Goal: Task Accomplishment & Management: Manage account settings

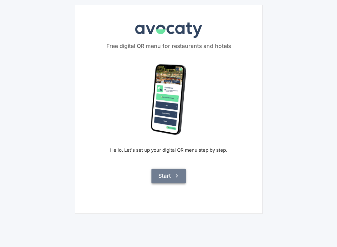
click at [168, 180] on button "Start" at bounding box center [168, 175] width 34 height 14
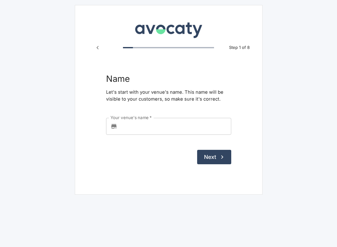
click at [186, 130] on input "Your venue's name   *" at bounding box center [175, 126] width 111 height 17
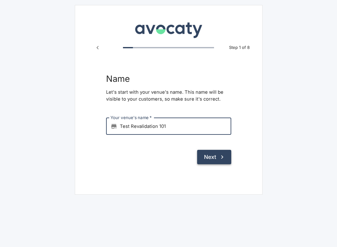
type input "Test Revalidation 101"
click at [220, 157] on icon "submit" at bounding box center [222, 156] width 7 height 7
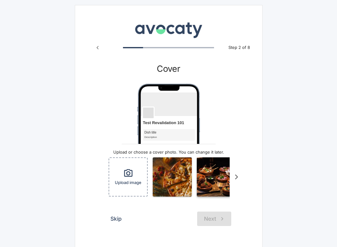
click at [203, 173] on img "button" at bounding box center [216, 176] width 39 height 39
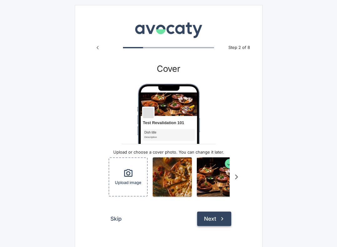
click at [205, 219] on button "Next" at bounding box center [214, 218] width 34 height 14
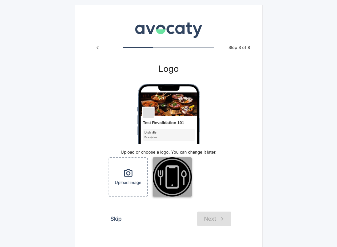
click at [184, 181] on img "button" at bounding box center [172, 176] width 39 height 39
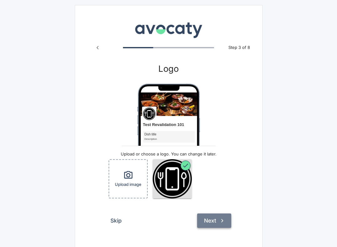
click at [213, 219] on button "Next" at bounding box center [214, 220] width 34 height 14
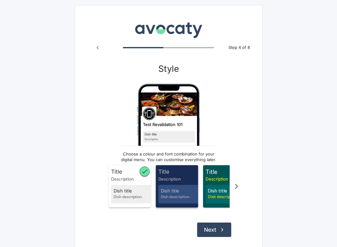
click at [176, 186] on div "Dish title Dish description" at bounding box center [180, 194] width 44 height 19
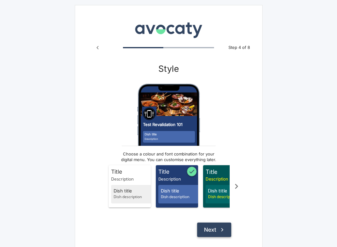
click at [211, 232] on button "Next" at bounding box center [214, 229] width 34 height 14
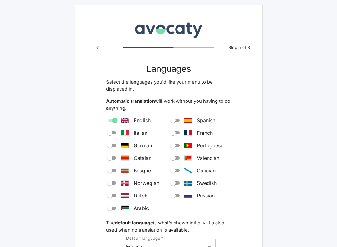
click at [111, 209] on input "Arabic" at bounding box center [110, 208] width 23 height 8
checkbox input "true"
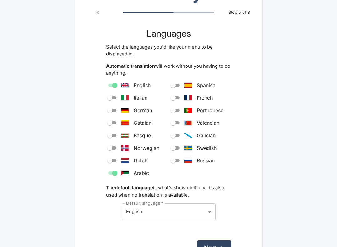
scroll to position [38, 0]
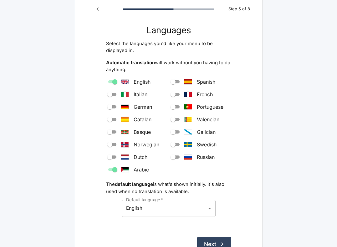
click at [206, 235] on form "Languages Select the languages you'd like your menu to be displayed in. Automat…" at bounding box center [168, 138] width 125 height 226
click at [206, 238] on button "Next" at bounding box center [214, 244] width 34 height 14
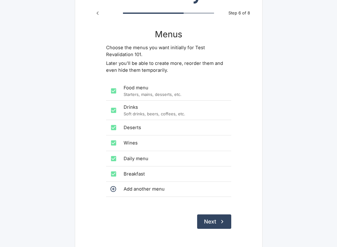
scroll to position [52, 0]
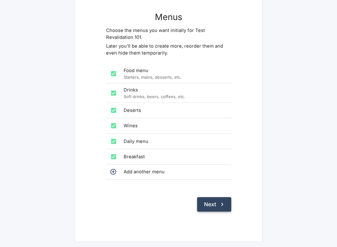
click at [209, 204] on button "Next" at bounding box center [214, 204] width 34 height 14
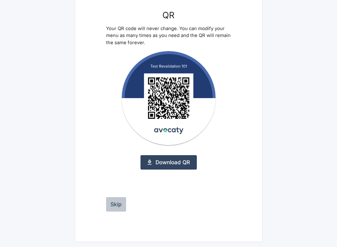
click at [111, 206] on button "Skip" at bounding box center [116, 204] width 20 height 14
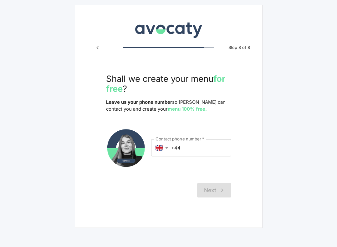
click at [212, 188] on div "Next" at bounding box center [168, 190] width 125 height 14
click at [200, 146] on input "+44" at bounding box center [201, 147] width 60 height 17
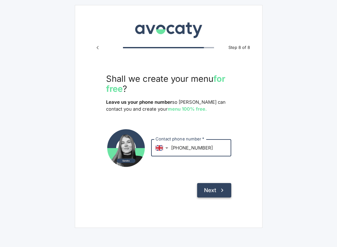
type input "[PHONE_NUMBER]"
click at [212, 192] on button "Next" at bounding box center [214, 190] width 34 height 14
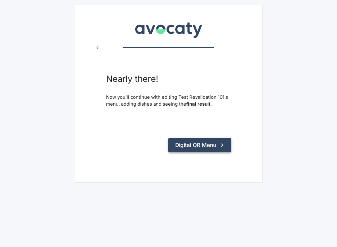
click at [203, 149] on button "Digital QR Menu" at bounding box center [199, 145] width 63 height 14
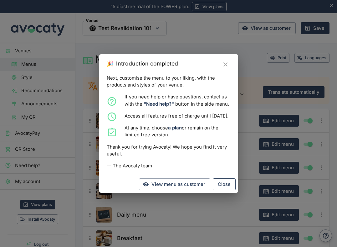
click at [228, 190] on button "Close" at bounding box center [224, 184] width 23 height 12
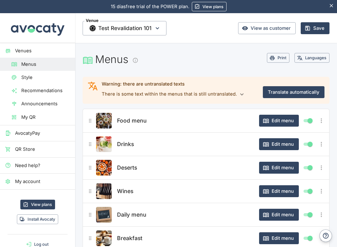
click at [308, 144] on input "Show/hide element" at bounding box center [310, 144] width 23 height 8
checkbox input "false"
click at [308, 164] on input "Show/hide element" at bounding box center [310, 168] width 23 height 8
checkbox input "false"
click at [308, 189] on input "Show/hide element" at bounding box center [310, 191] width 23 height 8
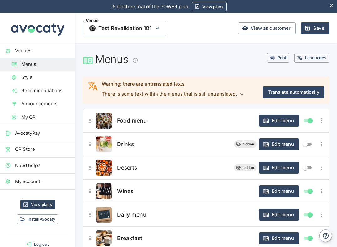
checkbox input "false"
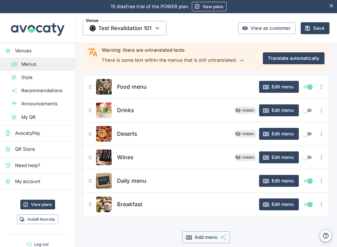
scroll to position [38, 0]
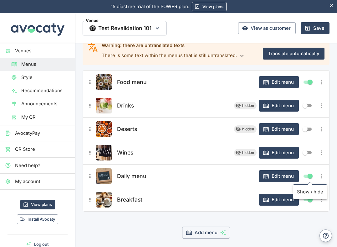
click at [308, 176] on input "Show/hide element" at bounding box center [310, 176] width 23 height 8
checkbox input "false"
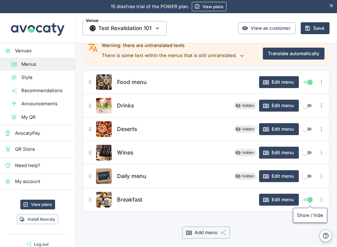
click at [307, 192] on div "Breakfast Edit menu" at bounding box center [206, 199] width 239 height 16
click at [308, 194] on div "Edit menu" at bounding box center [286, 199] width 55 height 12
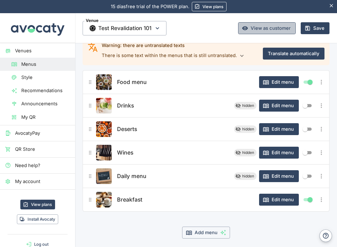
click at [266, 28] on link "View as customer" at bounding box center [267, 28] width 58 height 12
click at [314, 30] on button "Save" at bounding box center [315, 28] width 29 height 12
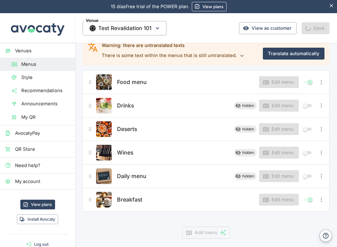
scroll to position [0, 0]
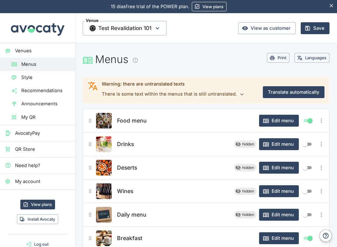
click at [38, 43] on img at bounding box center [37, 27] width 56 height 29
click at [41, 47] on link "Venues" at bounding box center [37, 50] width 75 height 13
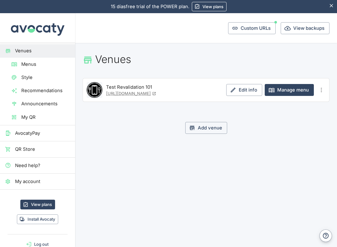
click at [320, 91] on icon "Más opciones" at bounding box center [321, 89] width 7 height 7
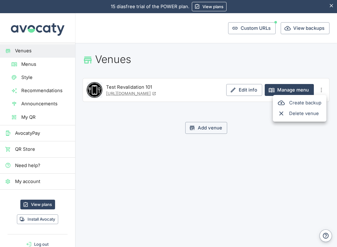
click at [178, 74] on div at bounding box center [168, 123] width 337 height 247
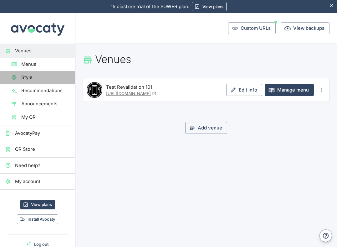
click at [48, 73] on link "Style" at bounding box center [37, 77] width 75 height 13
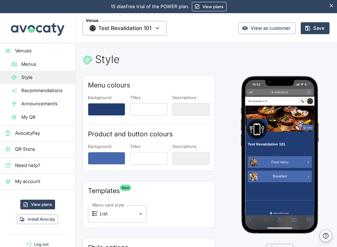
click at [48, 91] on span "Recommendations" at bounding box center [45, 90] width 49 height 7
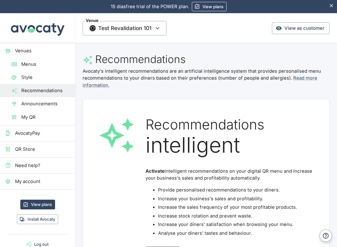
click at [43, 55] on link "Venues" at bounding box center [37, 50] width 75 height 13
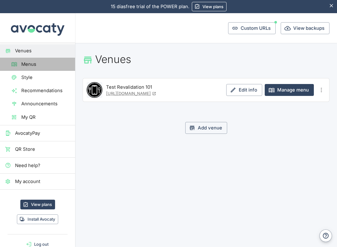
click at [36, 67] on span "Menus" at bounding box center [45, 64] width 49 height 7
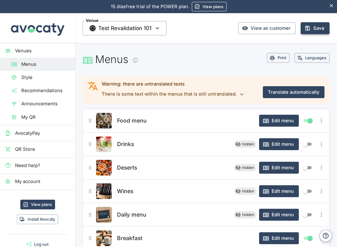
click at [314, 29] on button "Save" at bounding box center [315, 28] width 29 height 12
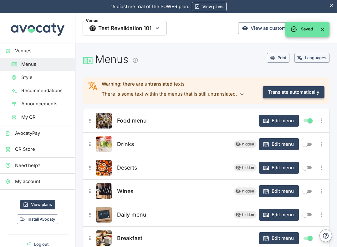
click at [284, 94] on button "Translate automatically" at bounding box center [294, 92] width 62 height 12
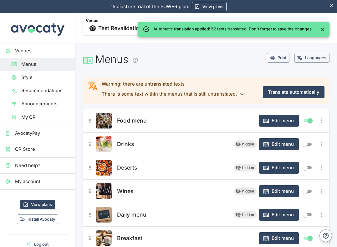
click at [322, 29] on icon "Close" at bounding box center [322, 29] width 6 height 6
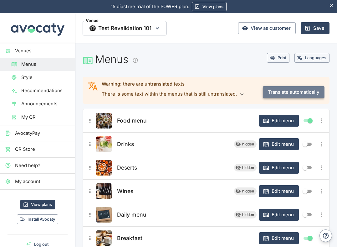
click at [297, 91] on button "Translate automatically" at bounding box center [294, 92] width 62 height 12
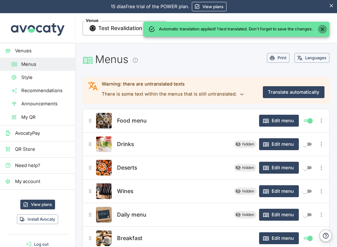
click at [325, 32] on icon "Close" at bounding box center [322, 29] width 6 height 6
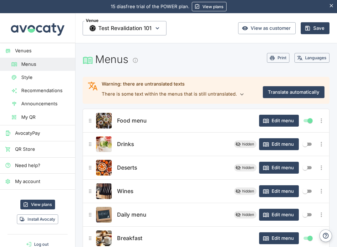
click at [241, 94] on icon "button" at bounding box center [241, 94] width 7 height 7
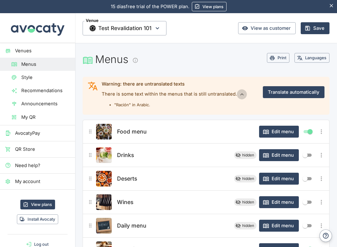
click at [241, 94] on icon "button" at bounding box center [241, 94] width 7 height 7
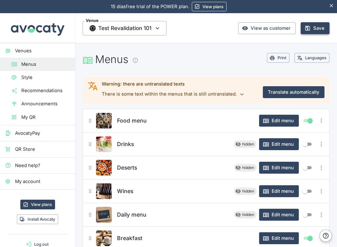
click at [313, 32] on button "Save" at bounding box center [315, 28] width 29 height 12
click at [325, 144] on button "Más opciones" at bounding box center [321, 144] width 10 height 10
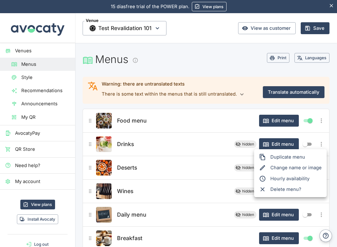
click at [294, 190] on span "Delete menu?" at bounding box center [295, 189] width 51 height 7
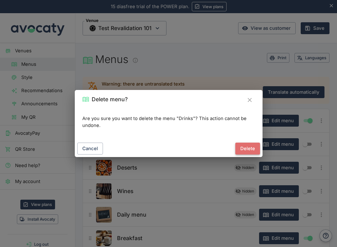
click at [238, 149] on button "Delete" at bounding box center [247, 148] width 25 height 12
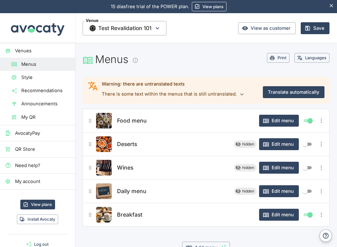
click at [325, 144] on button "Más opciones" at bounding box center [321, 144] width 10 height 10
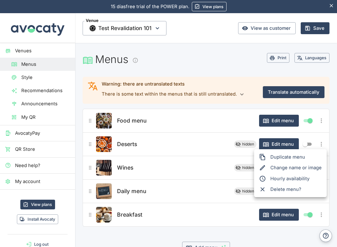
click at [287, 189] on span "Delete menu?" at bounding box center [295, 189] width 51 height 7
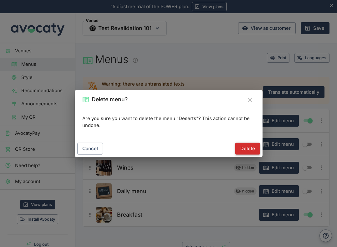
click at [243, 152] on button "Delete" at bounding box center [247, 148] width 25 height 12
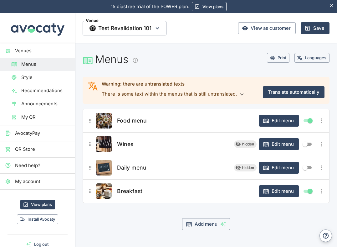
click at [134, 126] on button "Food menu" at bounding box center [131, 121] width 33 height 14
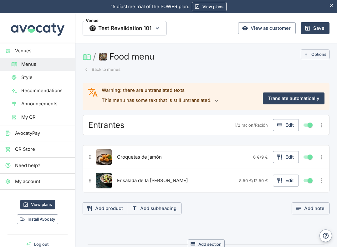
scroll to position [4, 0]
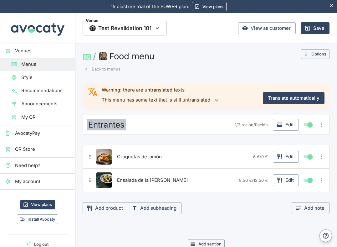
click at [110, 121] on span "Entrantes" at bounding box center [106, 125] width 36 height 10
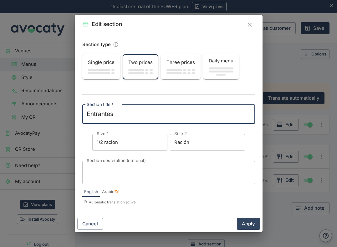
click at [112, 193] on span "Arabic" at bounding box center [108, 191] width 12 height 6
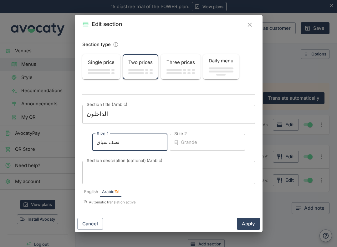
drag, startPoint x: 132, startPoint y: 140, endPoint x: 92, endPoint y: 140, distance: 40.0
click at [86, 140] on div "Section title (Arabic) الداخلون x Section title (Arabic) Size 1 نصف سباق Size 1…" at bounding box center [168, 143] width 173 height 79
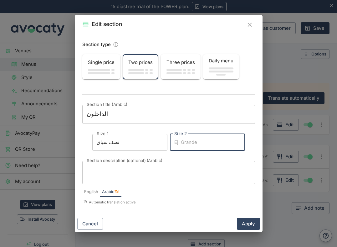
click at [176, 141] on input "Size 2" at bounding box center [207, 142] width 75 height 17
paste input "نصف سباق"
type input "نصف سباق"
click at [247, 221] on button "Apply" at bounding box center [248, 223] width 23 height 12
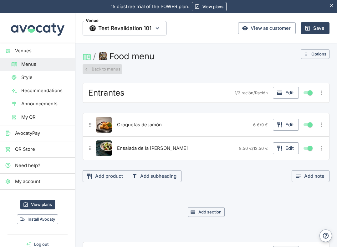
click at [107, 68] on button "Back to menus" at bounding box center [102, 69] width 39 height 10
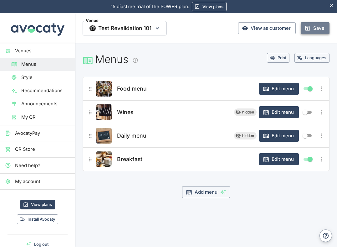
click at [312, 29] on button "Save" at bounding box center [315, 28] width 29 height 12
click at [191, 51] on main "Menus Print Languages Food menu Edit menu Wines hidden Edit menu Daily menu hid…" at bounding box center [206, 135] width 262 height 185
click at [137, 58] on icon "Information" at bounding box center [135, 60] width 6 height 6
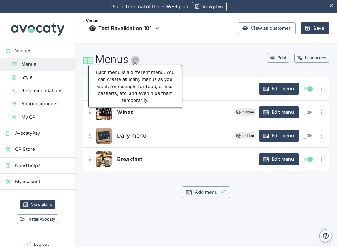
click at [137, 58] on icon "Information" at bounding box center [135, 60] width 6 height 6
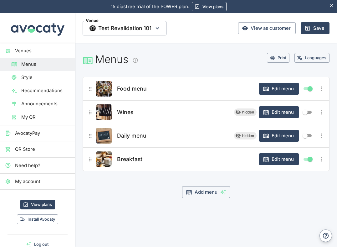
click at [56, 106] on span "Announcements" at bounding box center [45, 103] width 49 height 7
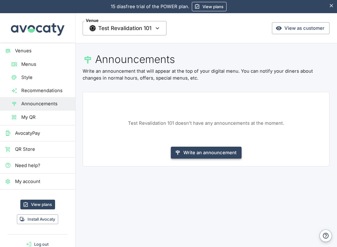
click at [217, 147] on button "Write an announcement" at bounding box center [206, 152] width 71 height 12
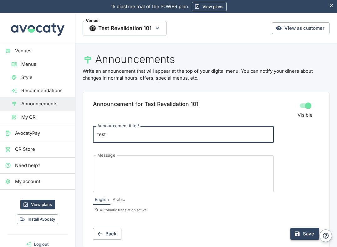
type input "test"
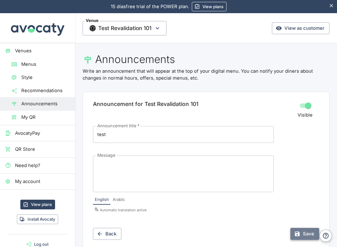
click at [304, 228] on button "Save" at bounding box center [304, 233] width 29 height 12
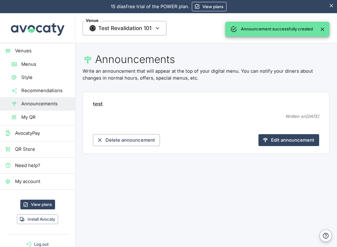
click at [45, 117] on span "My QR" at bounding box center [45, 117] width 49 height 7
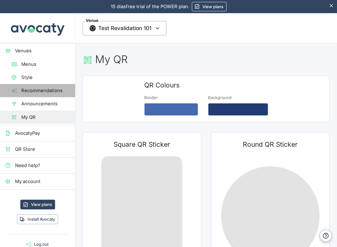
click at [46, 94] on link "Recommendations" at bounding box center [37, 90] width 75 height 13
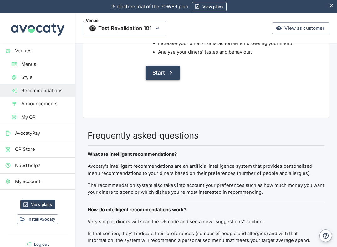
click at [169, 70] on icon "button" at bounding box center [170, 72] width 7 height 7
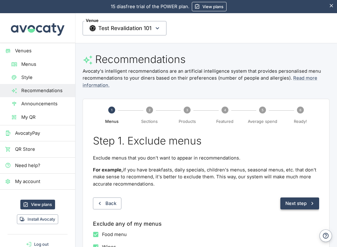
click at [292, 201] on button "Next step" at bounding box center [299, 203] width 39 height 12
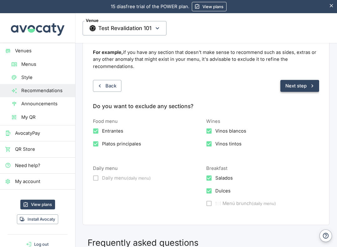
click at [293, 90] on button "Next step" at bounding box center [299, 86] width 39 height 12
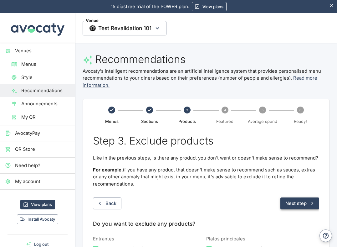
click at [296, 205] on button "Next step" at bounding box center [299, 203] width 39 height 12
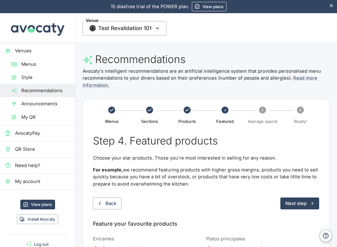
click at [296, 205] on button "Next step" at bounding box center [299, 203] width 39 height 12
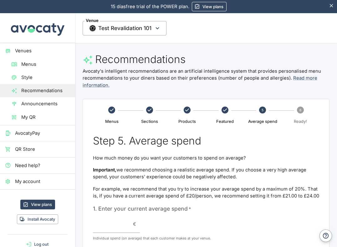
scroll to position [118, 0]
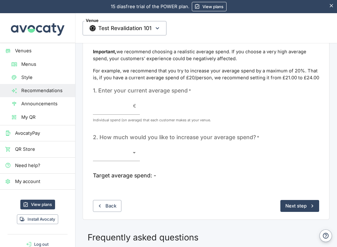
drag, startPoint x: 296, startPoint y: 204, endPoint x: 95, endPoint y: 129, distance: 213.9
click at [95, 129] on div "Step 5. Average spend How much money do you want your customers to spend on ave…" at bounding box center [206, 114] width 226 height 196
click at [98, 112] on input "1. Enter your current average spend   *" at bounding box center [112, 105] width 38 height 17
type input "234"
click at [113, 157] on body "15 días free trial. 15 días free trial of the POWER plan. View plans Venues Men…" at bounding box center [168, 123] width 337 height 247
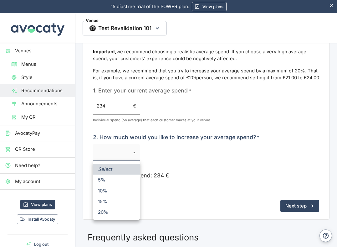
click at [118, 193] on li "10%" at bounding box center [116, 190] width 47 height 11
type input "10"
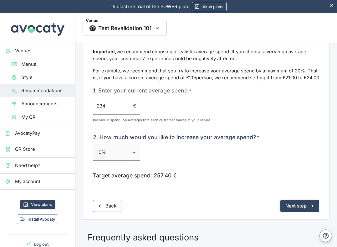
click at [307, 205] on button "Next step" at bounding box center [299, 206] width 39 height 12
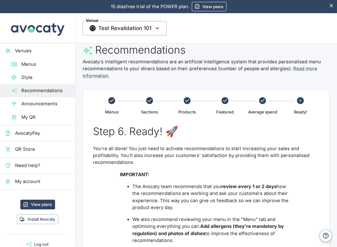
scroll to position [0, 0]
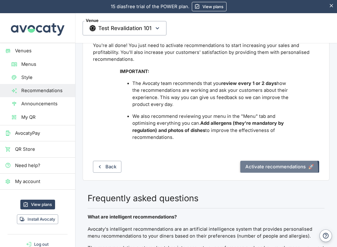
click at [268, 169] on button "Activate recommendations 🚀" at bounding box center [279, 167] width 79 height 12
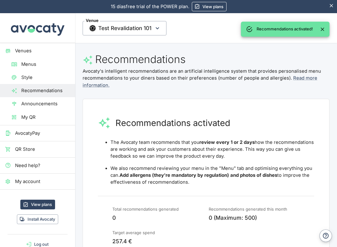
click at [323, 30] on icon "Close" at bounding box center [322, 29] width 3 height 3
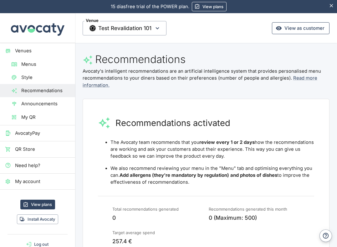
click at [297, 30] on link "View as customer" at bounding box center [301, 28] width 58 height 12
click at [41, 65] on span "Menus" at bounding box center [45, 64] width 49 height 7
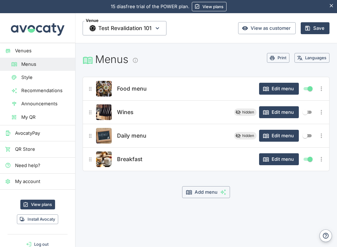
click at [309, 110] on input "Show/hide element" at bounding box center [305, 112] width 23 height 8
checkbox input "true"
click at [309, 138] on input "Show/hide element" at bounding box center [305, 136] width 23 height 8
checkbox input "true"
click at [317, 29] on button "Save" at bounding box center [315, 28] width 29 height 12
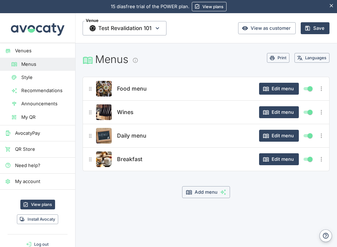
click at [132, 86] on span "Food menu" at bounding box center [132, 88] width 30 height 9
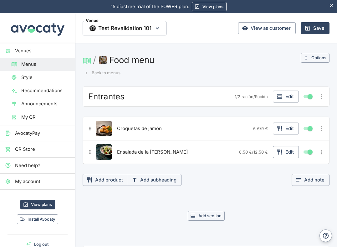
click at [52, 87] on span "Recommendations" at bounding box center [45, 90] width 49 height 7
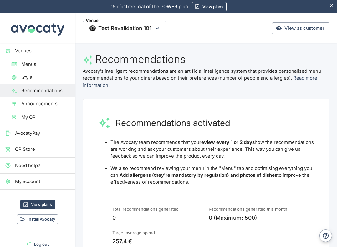
scroll to position [74, 0]
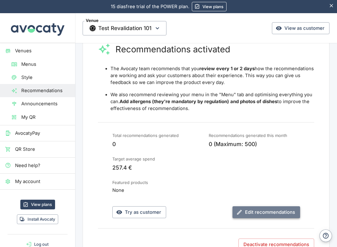
click at [253, 212] on button "Edit recommendations" at bounding box center [266, 212] width 68 height 12
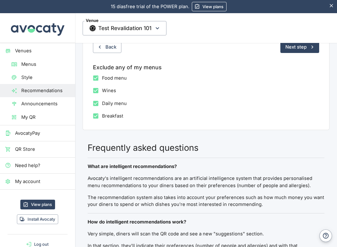
scroll to position [37, 0]
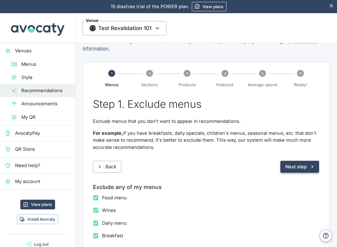
click at [293, 166] on button "Next step" at bounding box center [299, 167] width 39 height 12
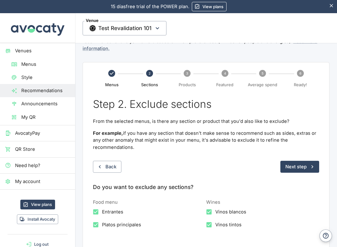
scroll to position [0, 0]
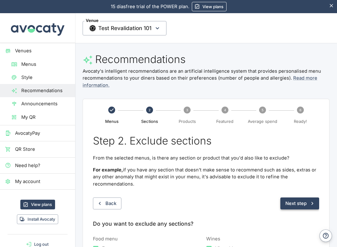
click at [294, 197] on button "Next step" at bounding box center [299, 203] width 39 height 12
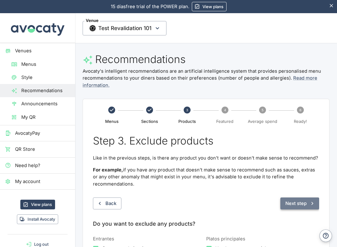
click at [293, 205] on button "Next step" at bounding box center [299, 203] width 39 height 12
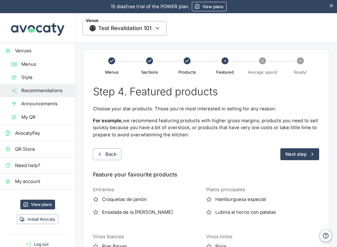
scroll to position [111, 0]
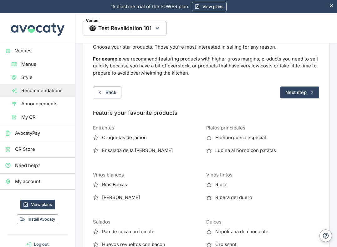
click at [306, 100] on div "Step 4. Featured products Choose your star products. Those you're most interest…" at bounding box center [206, 140] width 226 height 234
click at [300, 94] on button "Next step" at bounding box center [299, 92] width 39 height 12
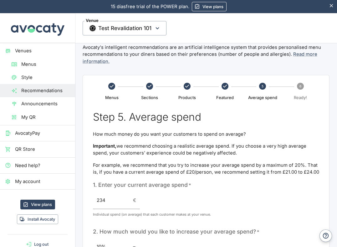
scroll to position [39, 0]
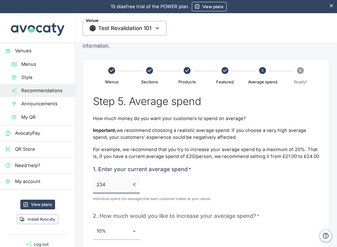
click at [114, 188] on input "234" at bounding box center [112, 184] width 38 height 17
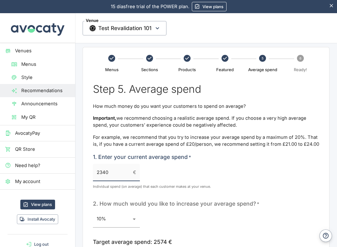
click at [104, 169] on input "2340" at bounding box center [112, 172] width 38 height 17
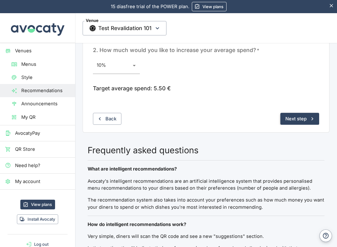
type input "5"
click at [296, 115] on button "Next step" at bounding box center [299, 119] width 39 height 12
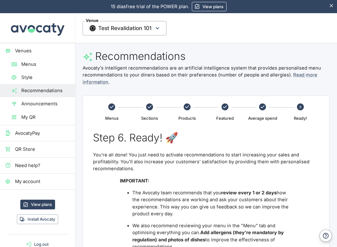
scroll to position [0, 0]
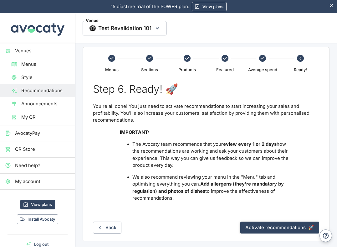
click at [266, 227] on button "Activate recommendations 🚀" at bounding box center [279, 227] width 79 height 12
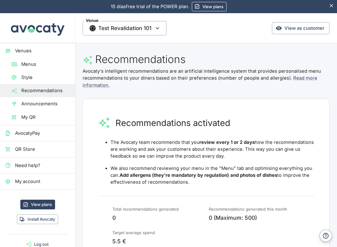
click at [42, 56] on link "Venues" at bounding box center [37, 50] width 75 height 13
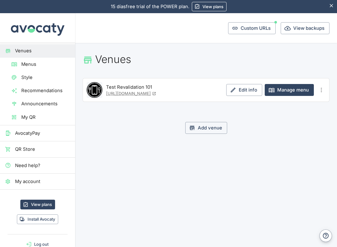
click at [323, 90] on icon "Más opciones" at bounding box center [321, 89] width 7 height 7
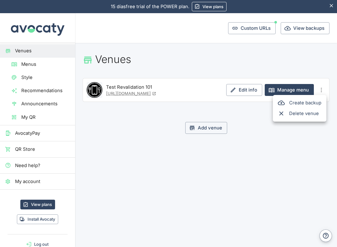
click at [298, 115] on span "Delete venue" at bounding box center [305, 113] width 32 height 7
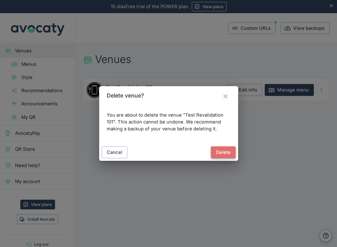
click at [229, 154] on button "Delete" at bounding box center [223, 152] width 25 height 12
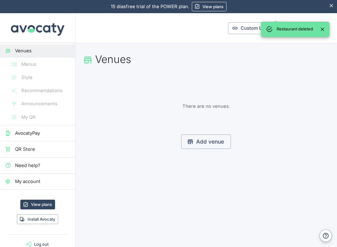
click at [47, 186] on link "My account" at bounding box center [37, 181] width 75 height 13
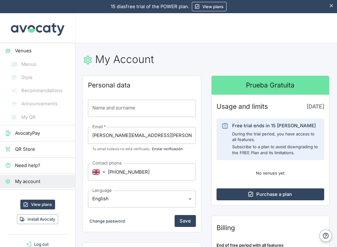
scroll to position [163, 0]
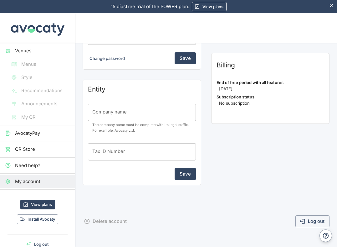
click at [112, 217] on button "Delete account" at bounding box center [106, 221] width 47 height 12
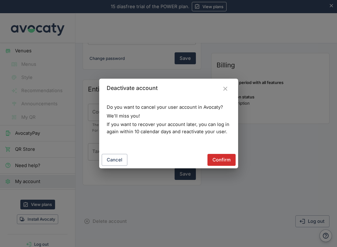
click at [225, 166] on div "Cancel Confirm" at bounding box center [168, 159] width 139 height 17
click at [223, 165] on button "Confirm" at bounding box center [221, 160] width 28 height 12
